Goal: Task Accomplishment & Management: Manage account settings

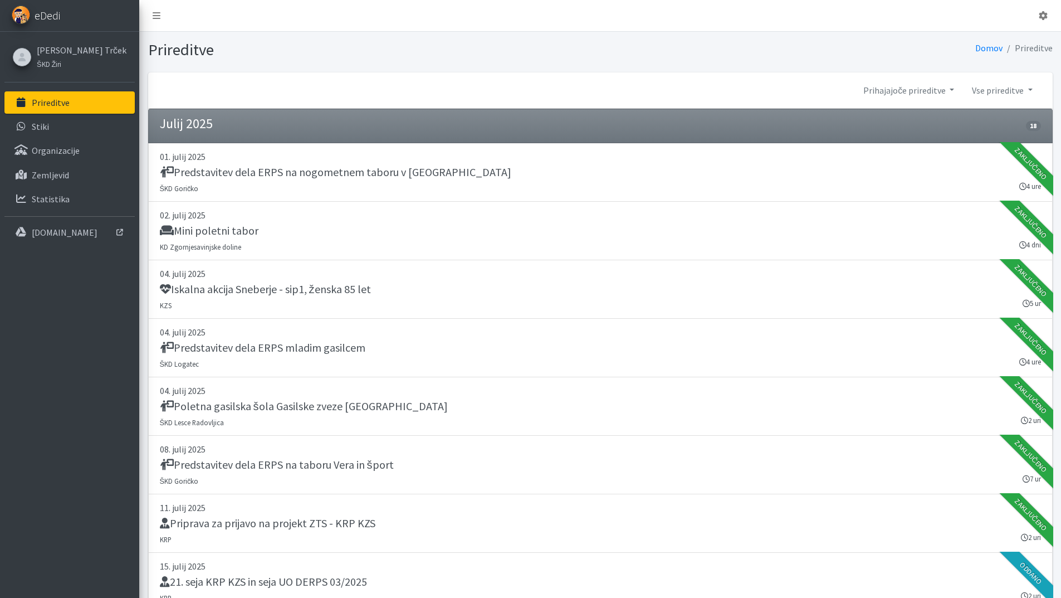
click at [65, 16] on link "eDedi" at bounding box center [69, 16] width 139 height 32
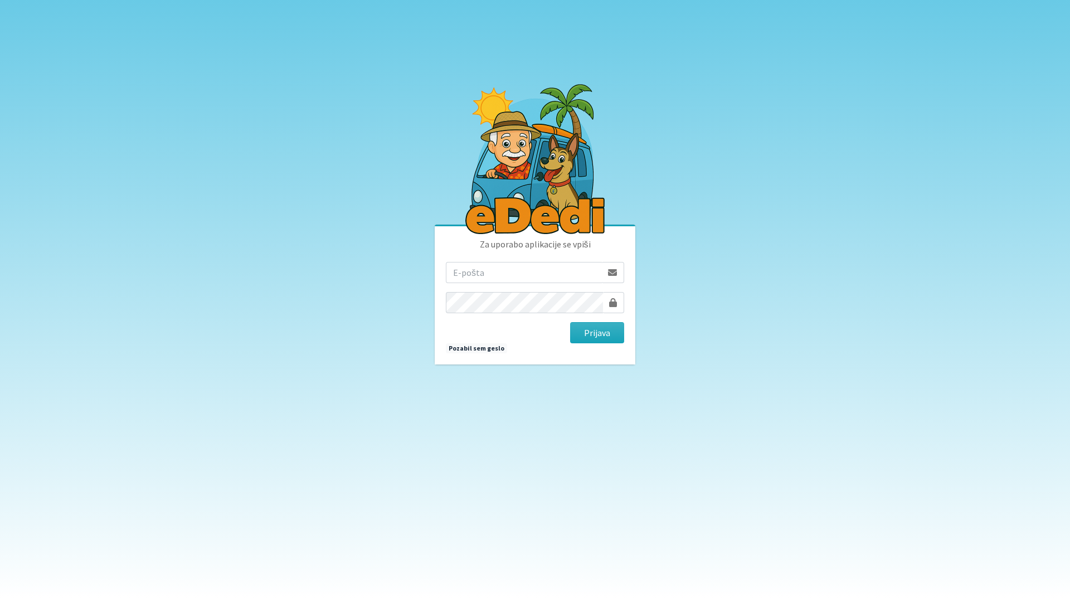
click at [490, 272] on input "email" at bounding box center [524, 272] width 156 height 21
click at [570, 322] on button "Prijava" at bounding box center [597, 332] width 54 height 21
click at [494, 269] on input "erik.trcek" at bounding box center [524, 272] width 156 height 21
type input "erik.trcek@gmail.com"
click at [570, 322] on button "Prijava" at bounding box center [597, 332] width 54 height 21
